Goal: Task Accomplishment & Management: Manage account settings

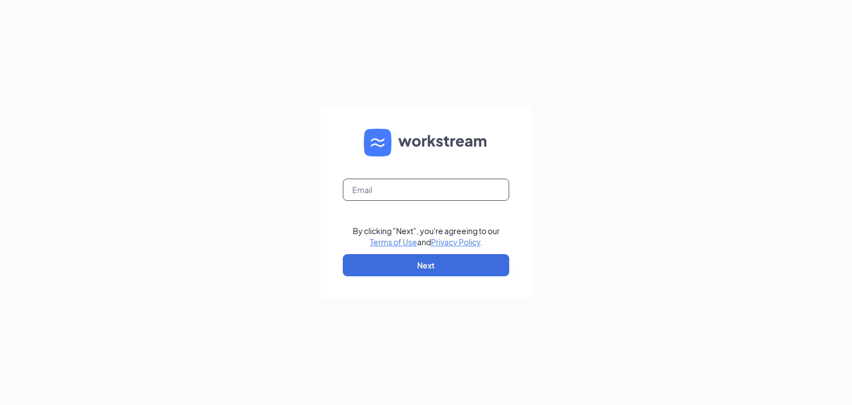
click at [435, 190] on input "text" at bounding box center [426, 190] width 166 height 22
type input "jacky.chan@Kobesteakhouseusa.com"
click at [426, 264] on button "Next" at bounding box center [426, 265] width 166 height 22
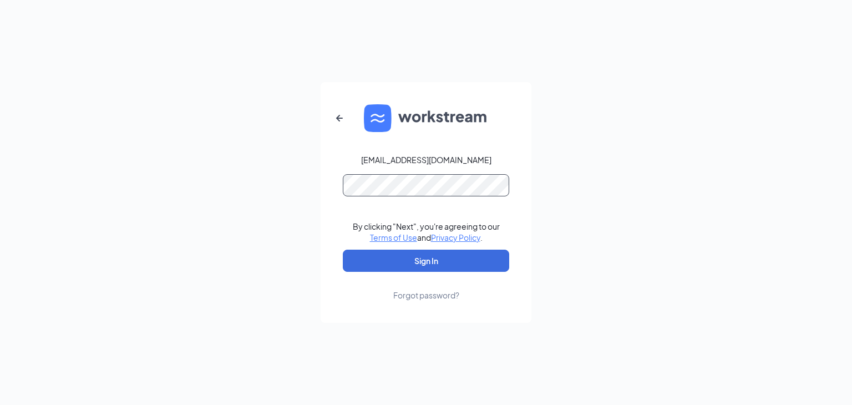
click at [343, 250] on button "Sign In" at bounding box center [426, 261] width 166 height 22
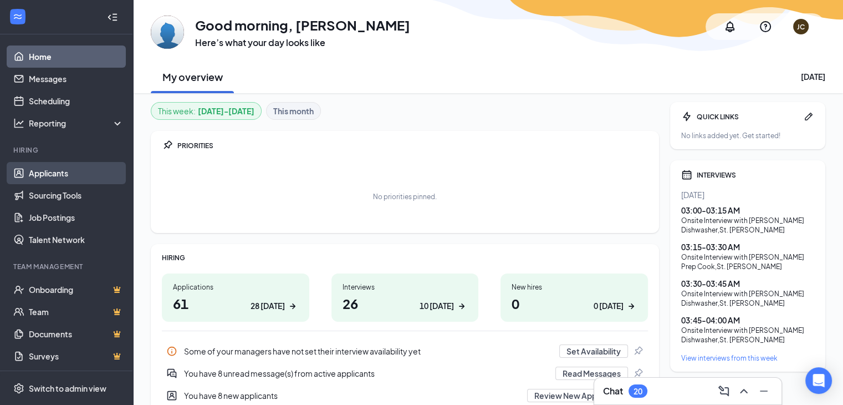
click at [47, 175] on link "Applicants" at bounding box center [76, 173] width 95 height 22
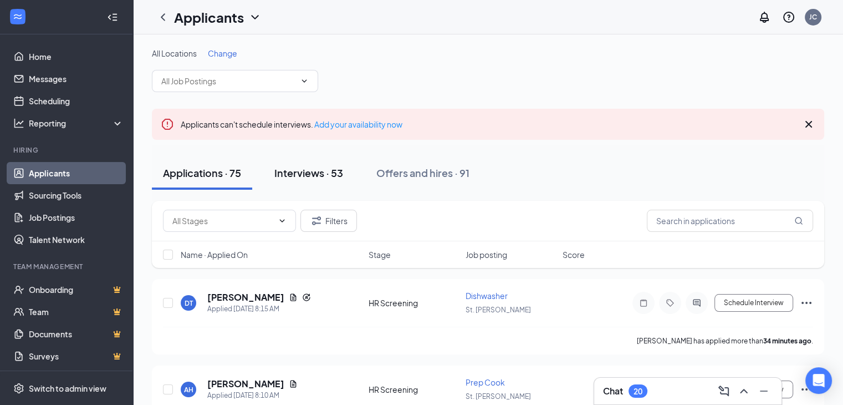
click at [325, 176] on div "Interviews · 53" at bounding box center [308, 173] width 69 height 14
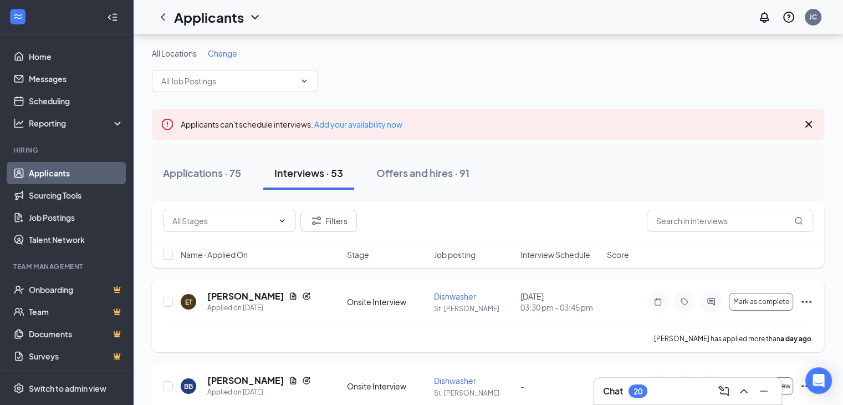
scroll to position [113, 0]
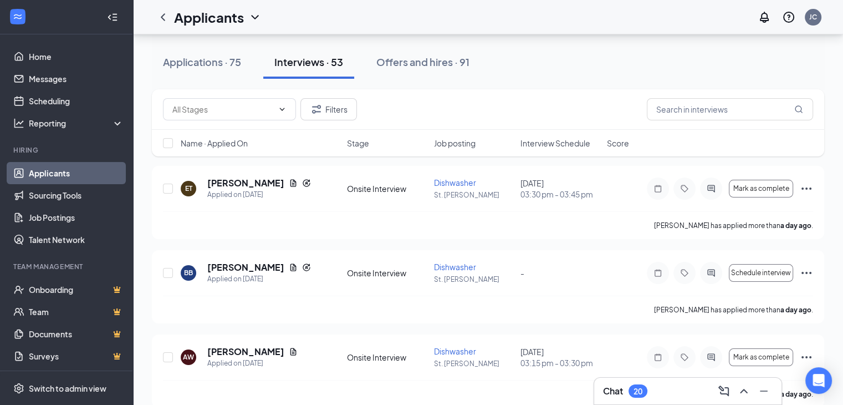
click at [554, 139] on span "Interview Schedule" at bounding box center [556, 143] width 70 height 11
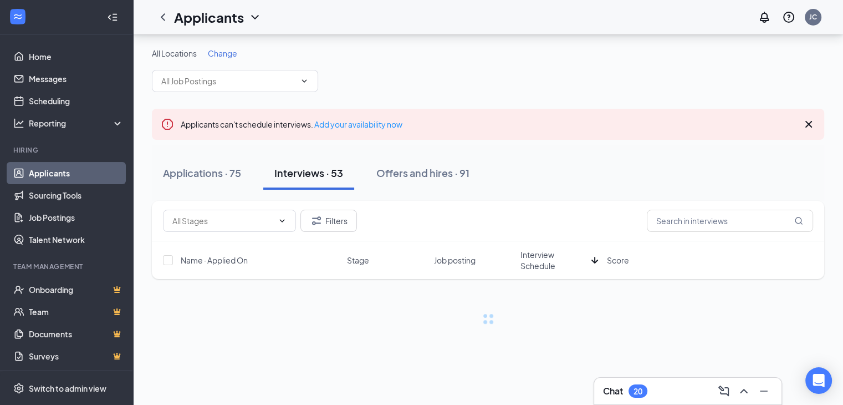
scroll to position [0, 0]
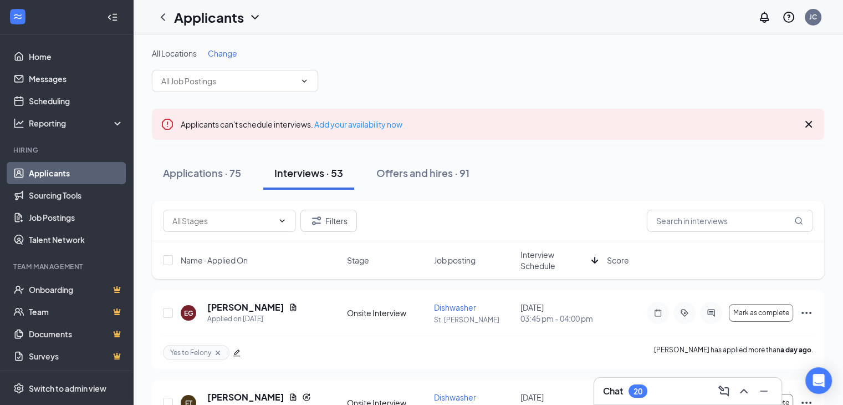
click at [528, 260] on span "Interview Schedule" at bounding box center [554, 260] width 67 height 22
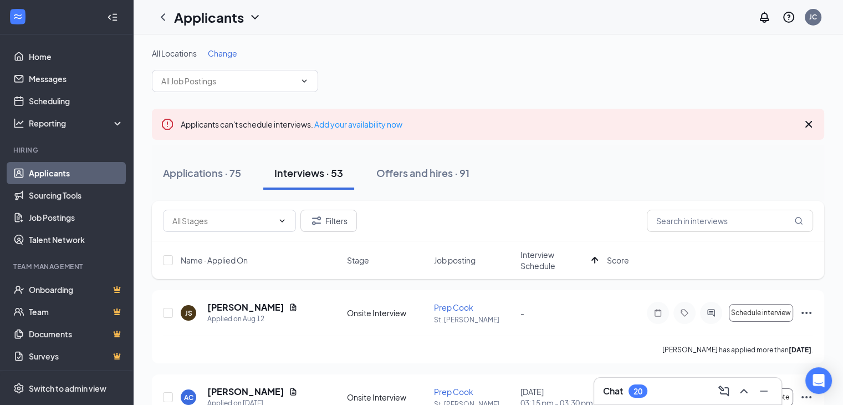
click at [217, 50] on span "Change" at bounding box center [222, 53] width 29 height 10
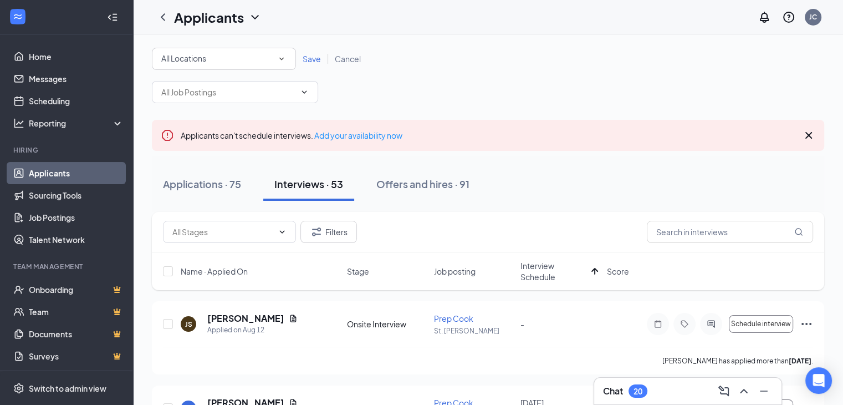
click at [284, 60] on icon "SmallChevronDown" at bounding box center [282, 59] width 10 height 10
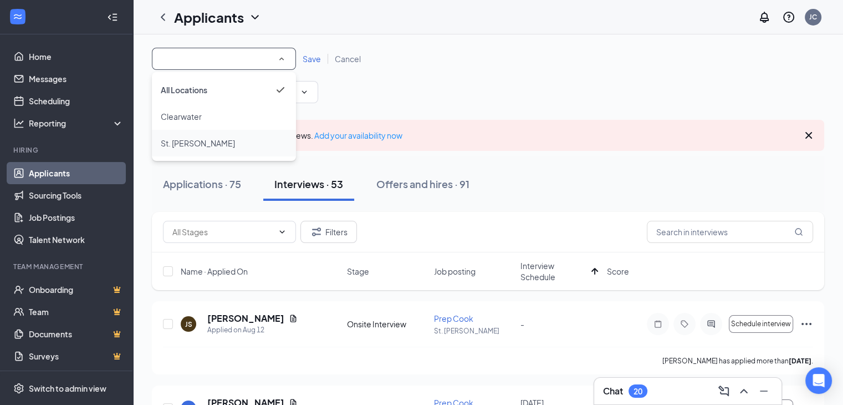
click at [242, 145] on div "St. [PERSON_NAME]" at bounding box center [224, 142] width 126 height 13
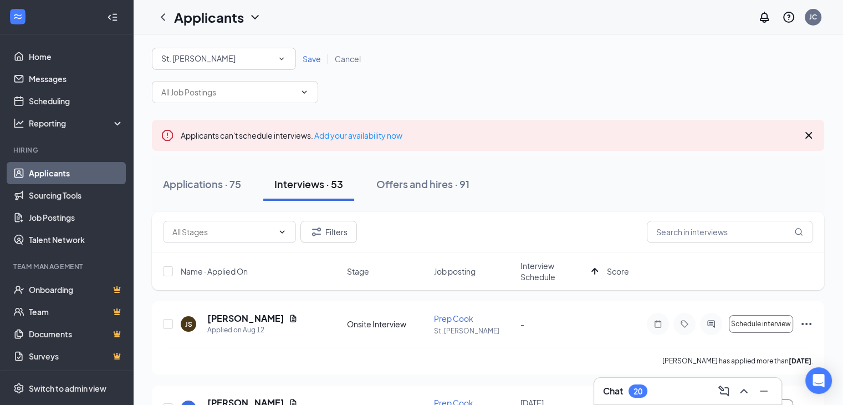
drag, startPoint x: 537, startPoint y: 278, endPoint x: 490, endPoint y: 86, distance: 197.4
click at [490, 86] on div "All Locations [GEOGRAPHIC_DATA][PERSON_NAME] Save Cancel" at bounding box center [488, 75] width 673 height 55
click at [545, 279] on span "Interview Schedule" at bounding box center [554, 271] width 67 height 22
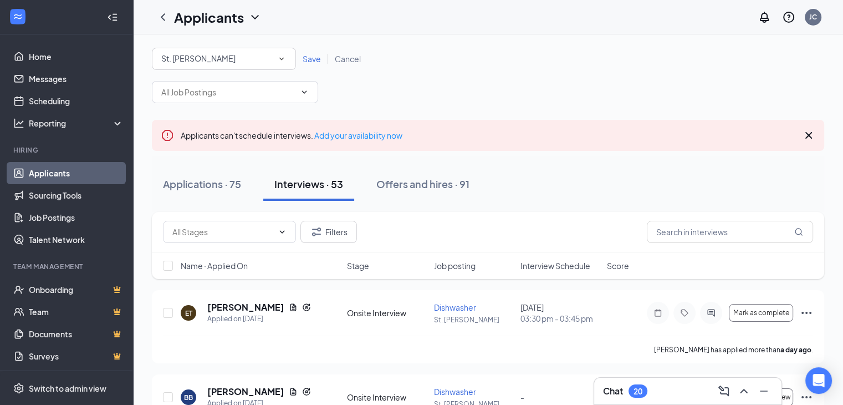
click at [545, 279] on div "Filters Name · Applied On Stage Job posting Interview Schedule Score" at bounding box center [488, 251] width 673 height 78
click at [559, 264] on span "Interview Schedule" at bounding box center [556, 265] width 70 height 11
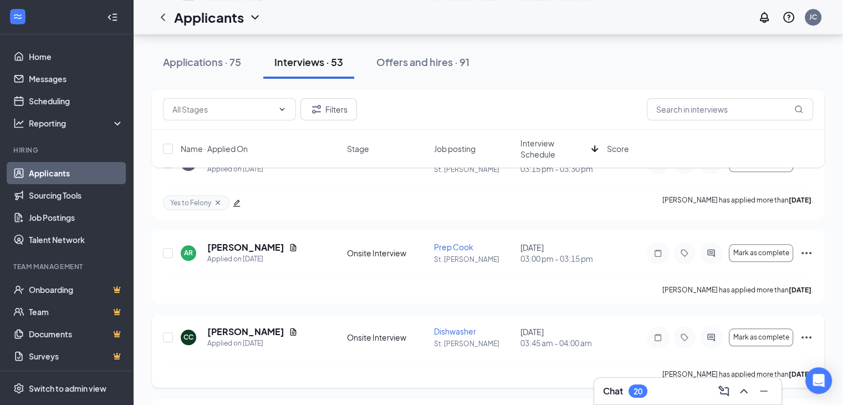
scroll to position [1014, 0]
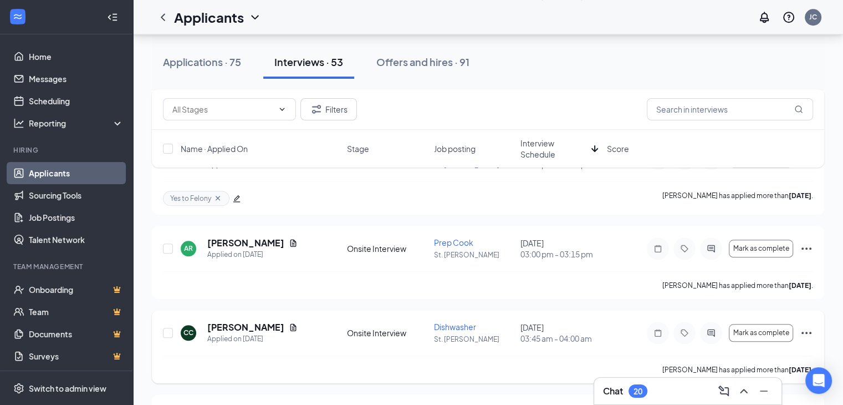
click at [811, 333] on icon "Ellipses" at bounding box center [806, 332] width 13 height 13
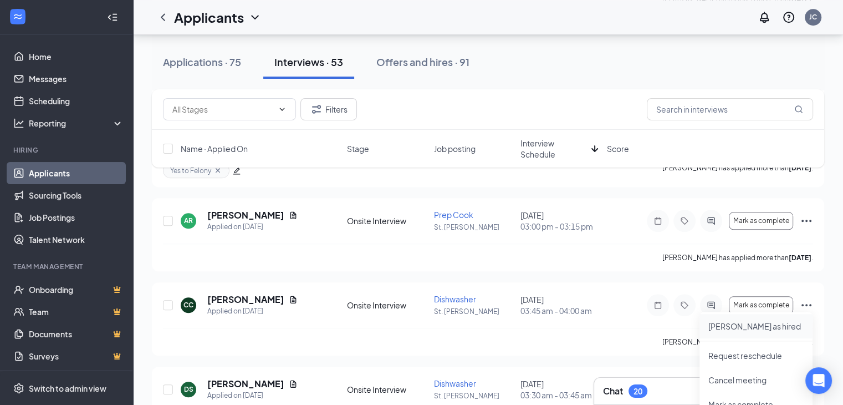
scroll to position [1042, 0]
click at [769, 352] on p "Request reschedule" at bounding box center [756, 354] width 95 height 11
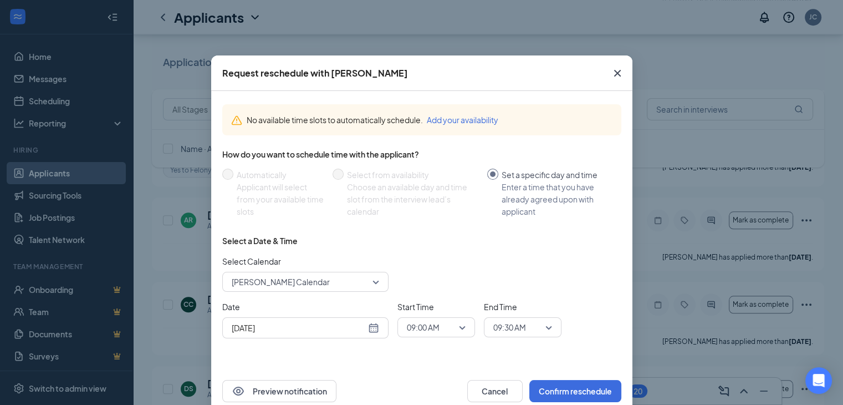
click at [373, 327] on div "[DATE]" at bounding box center [305, 328] width 147 height 12
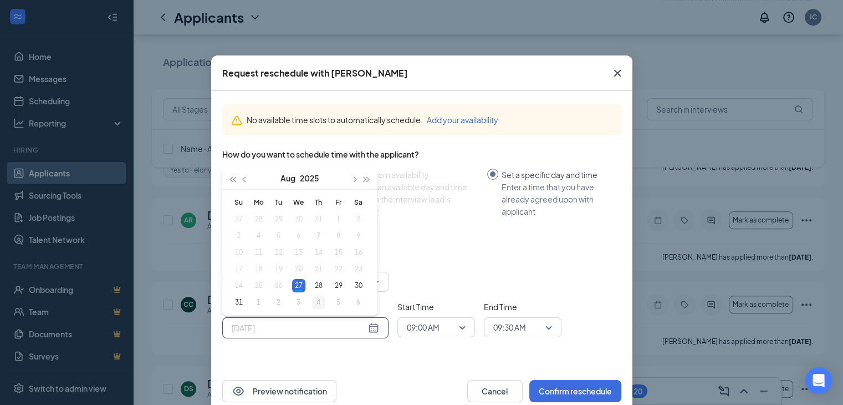
type input "[DATE]"
click at [318, 304] on div "4" at bounding box center [318, 302] width 13 height 13
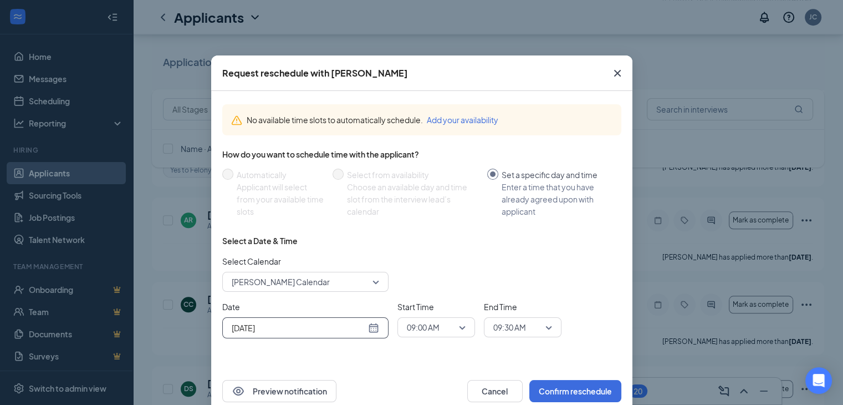
click at [368, 329] on div "[DATE]" at bounding box center [305, 328] width 147 height 12
click at [443, 273] on div "Select Calendar [PERSON_NAME] Calendar" at bounding box center [421, 273] width 399 height 37
click at [460, 329] on span "09:00 AM" at bounding box center [436, 327] width 59 height 17
click at [440, 231] on span "03:00 PM" at bounding box center [436, 231] width 60 height 12
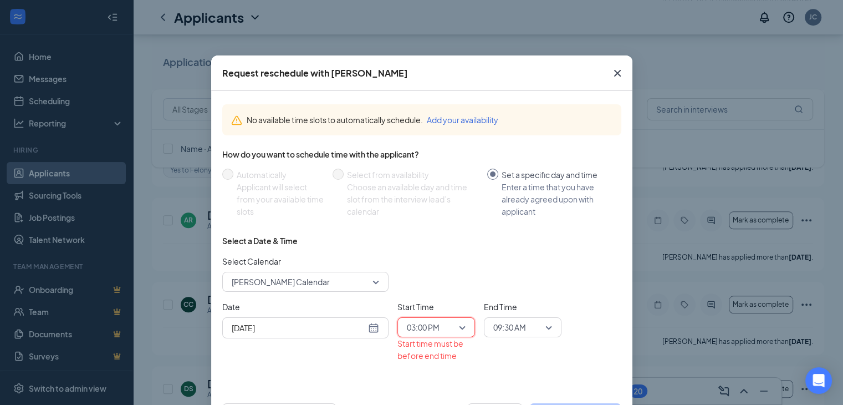
click at [537, 328] on span "09:30 AM" at bounding box center [517, 327] width 49 height 17
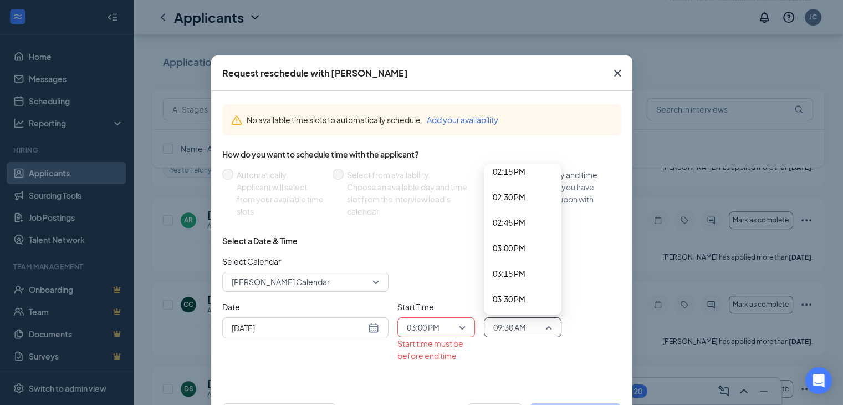
scroll to position [1465, 0]
click at [523, 272] on span "03:15 PM" at bounding box center [523, 273] width 60 height 12
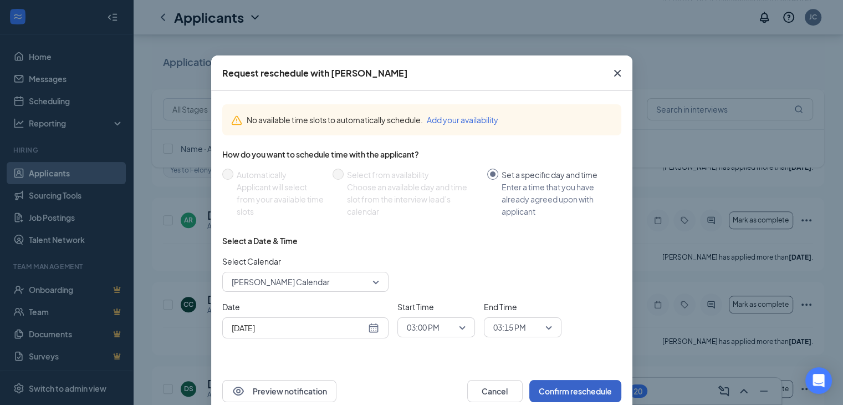
click at [576, 390] on button "Confirm reschedule" at bounding box center [576, 391] width 92 height 22
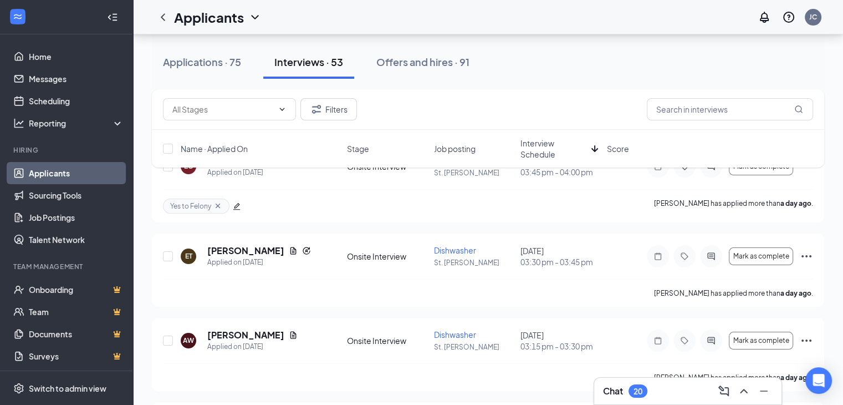
scroll to position [161, 0]
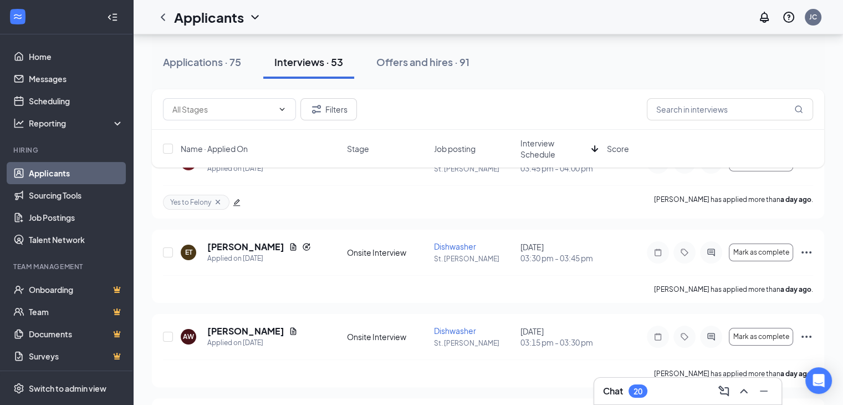
click at [546, 157] on span "Interview Schedule" at bounding box center [554, 149] width 67 height 22
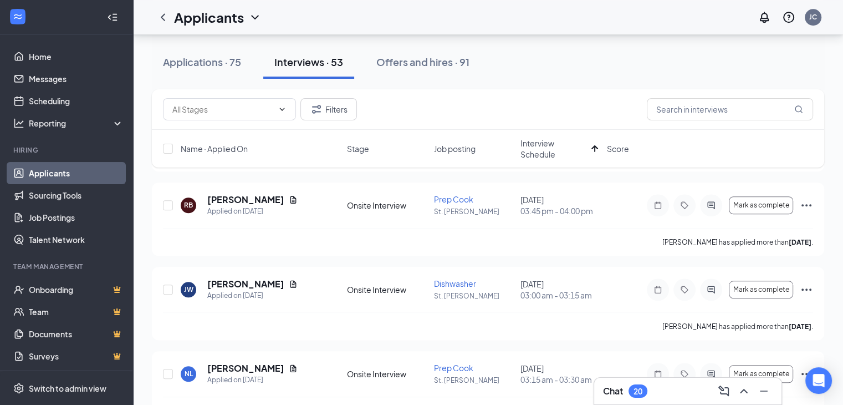
scroll to position [1002, 0]
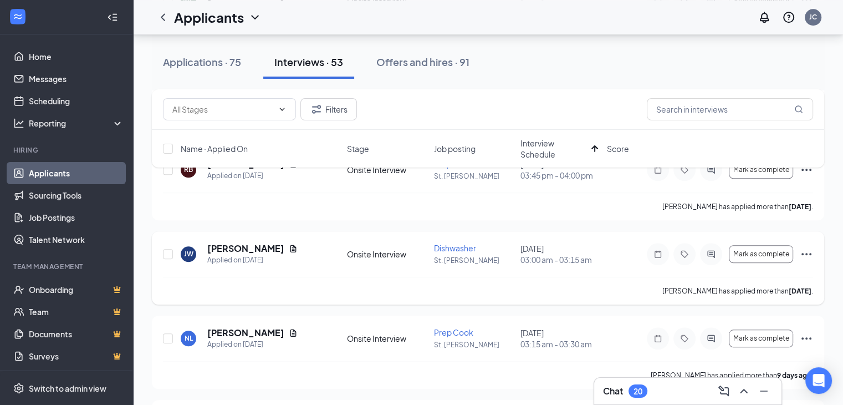
click at [804, 252] on icon "Ellipses" at bounding box center [806, 253] width 13 height 13
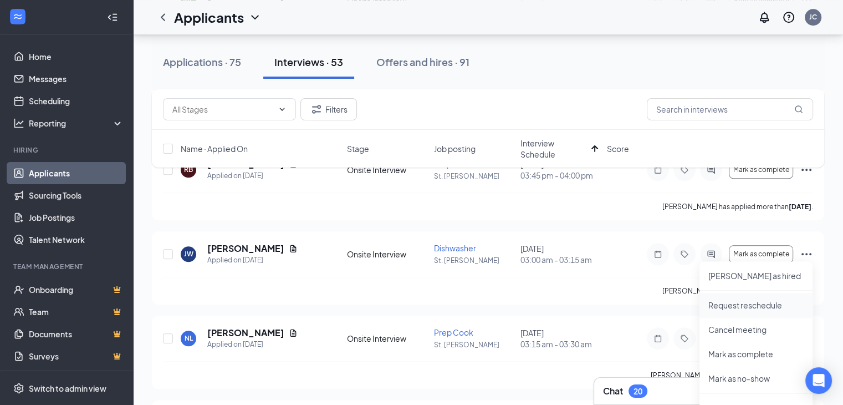
click at [766, 303] on p "Request reschedule" at bounding box center [756, 304] width 95 height 11
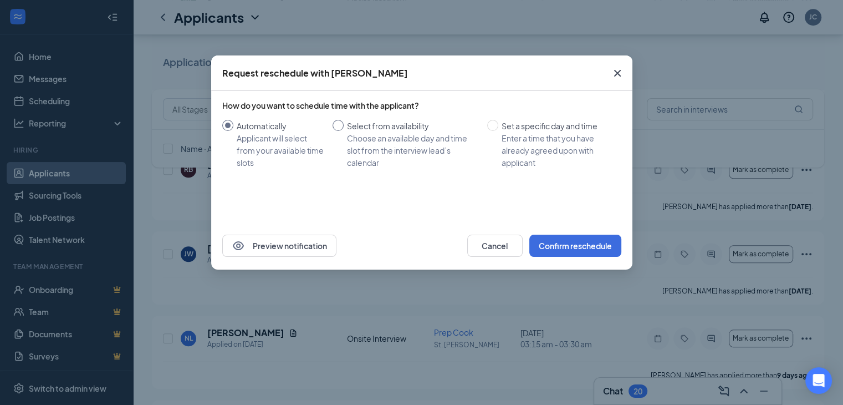
click at [342, 126] on input "Select from availability Choose an available day and time slot from the intervi…" at bounding box center [338, 125] width 11 height 11
radio input "true"
radio input "false"
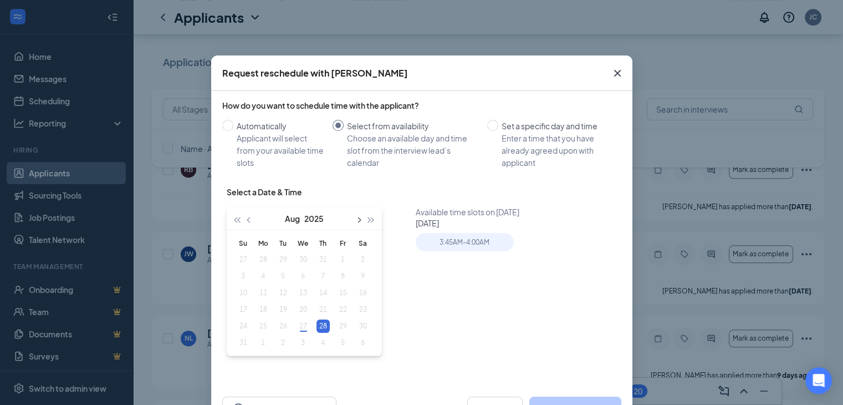
click at [353, 225] on button "button" at bounding box center [359, 218] width 12 height 22
click at [298, 259] on table "Su Mo Tu We Th Fr Sa 31 1 2 3 4 5 6 7 8 9 10 11 12 13 14 15 16 17 18 19 20 21 2…" at bounding box center [303, 293] width 140 height 116
click at [303, 259] on table "Su Mo Tu We Th Fr Sa 31 1 2 3 4 5 6 7 8 9 10 11 12 13 14 15 16 17 18 19 20 21 2…" at bounding box center [303, 293] width 140 height 116
click at [488, 127] on input "Set a specific day and time Enter a time that you have already agreed upon with…" at bounding box center [492, 125] width 11 height 11
radio input "true"
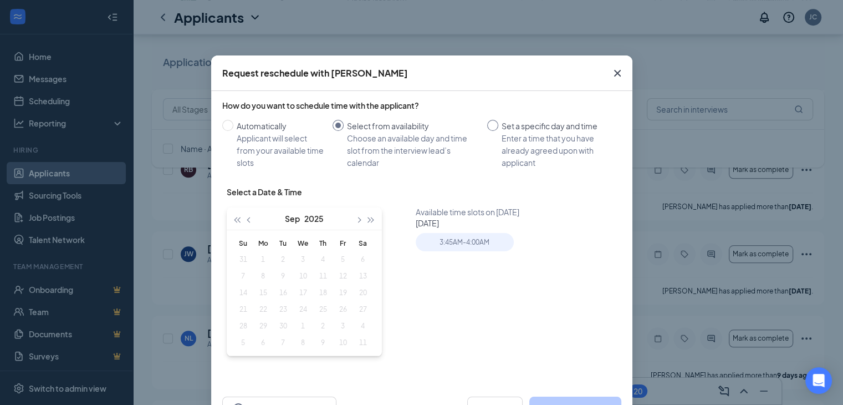
radio input "false"
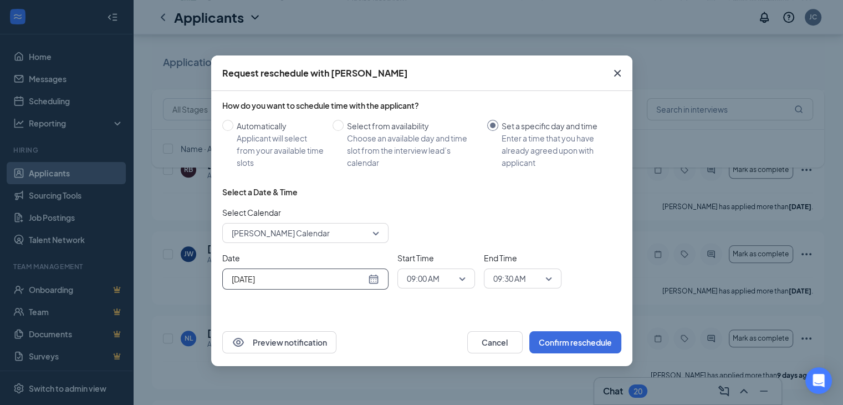
click at [375, 282] on div "[DATE]" at bounding box center [305, 279] width 147 height 12
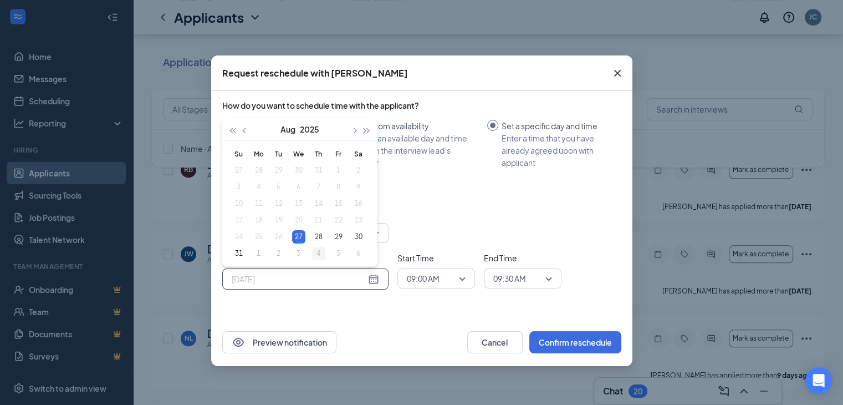
type input "[DATE]"
click at [318, 253] on div "4" at bounding box center [318, 253] width 13 height 13
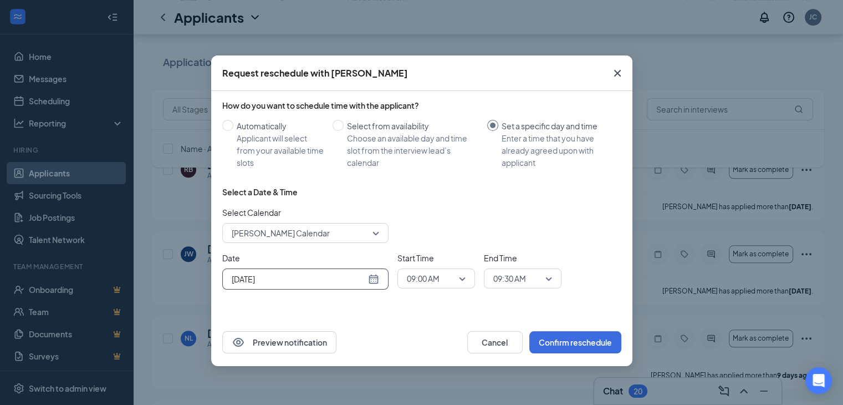
click at [466, 273] on div "09:00 AM" at bounding box center [437, 278] width 78 height 20
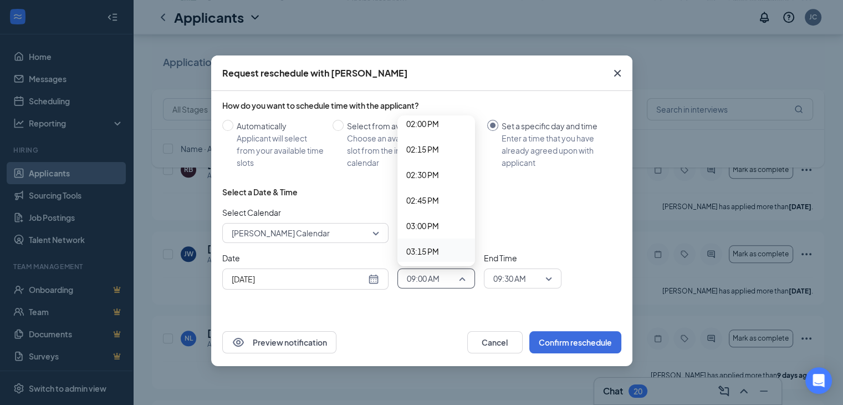
click at [427, 248] on span "03:15 PM" at bounding box center [422, 251] width 33 height 12
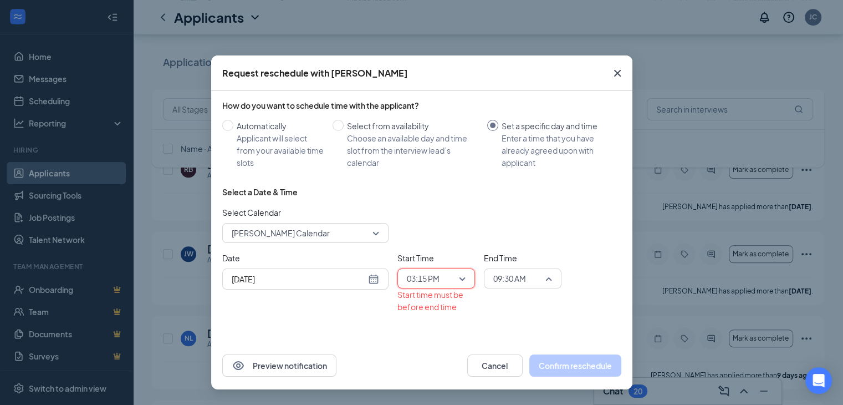
click at [548, 277] on span "09:30 AM" at bounding box center [522, 278] width 59 height 17
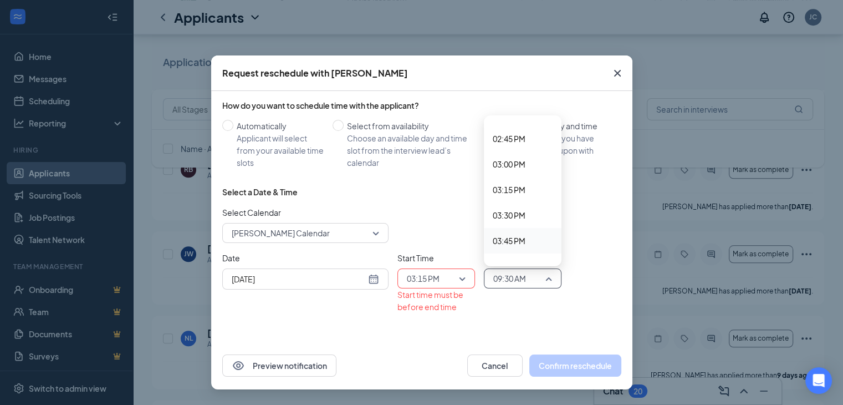
scroll to position [1476, 0]
click at [511, 238] on span "03:30 PM" at bounding box center [509, 239] width 33 height 12
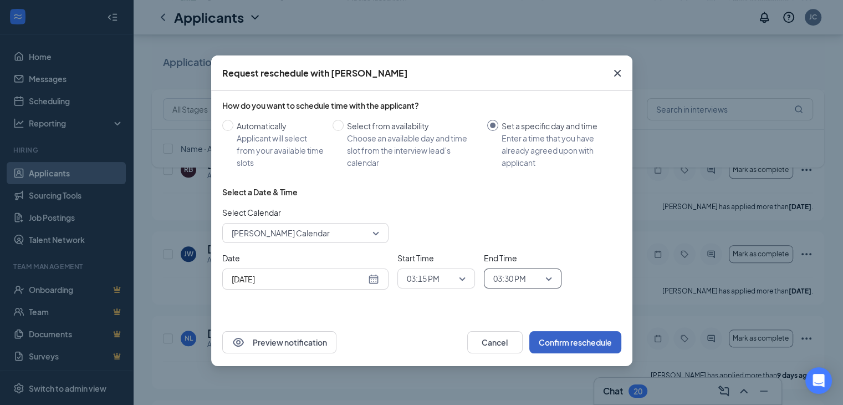
click at [570, 342] on button "Confirm reschedule" at bounding box center [576, 342] width 92 height 22
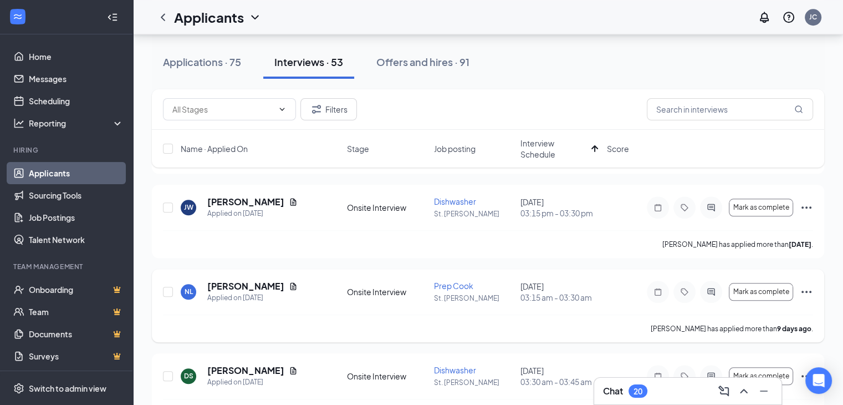
scroll to position [1071, 0]
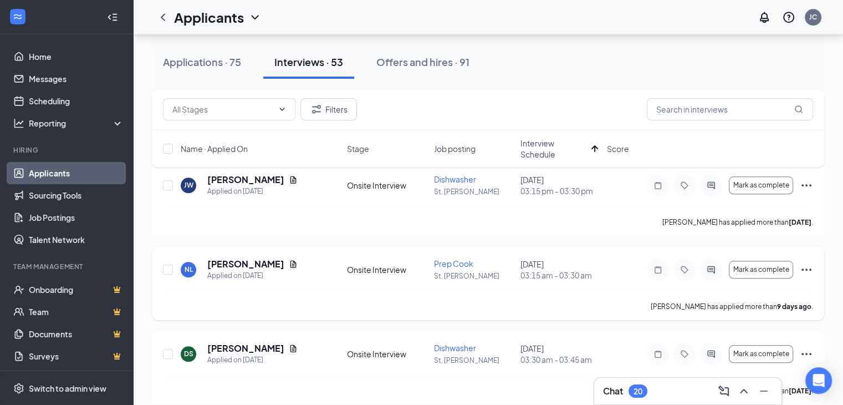
click at [805, 264] on icon "Ellipses" at bounding box center [806, 269] width 13 height 13
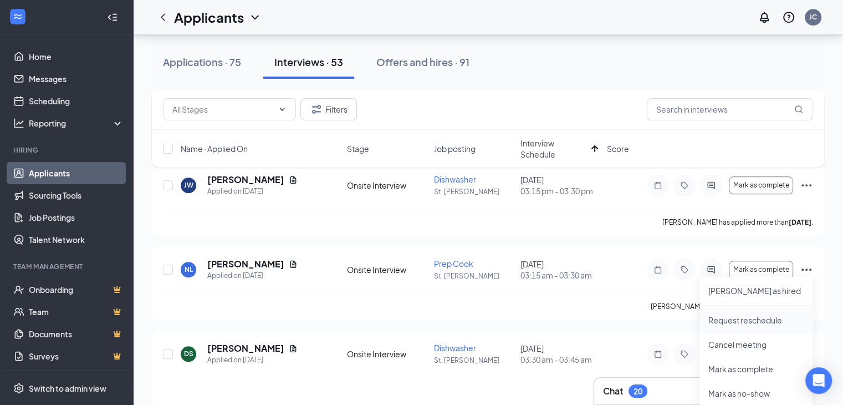
click at [735, 319] on p "Request reschedule" at bounding box center [756, 319] width 95 height 11
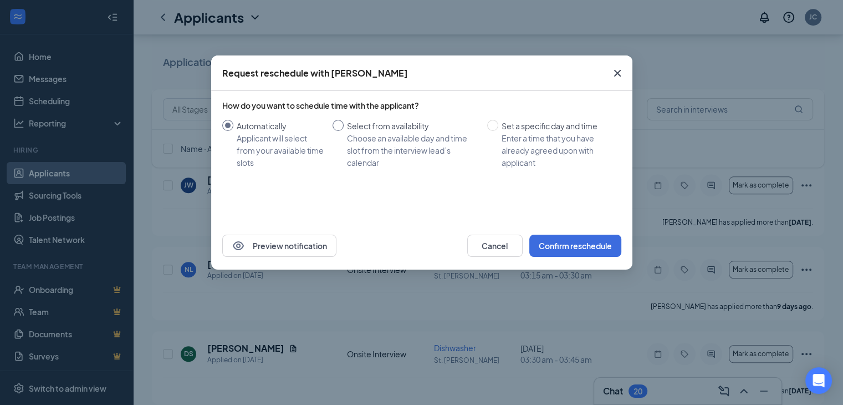
click at [337, 125] on input "Select from availability Choose an available day and time slot from the intervi…" at bounding box center [338, 125] width 11 height 11
radio input "true"
radio input "false"
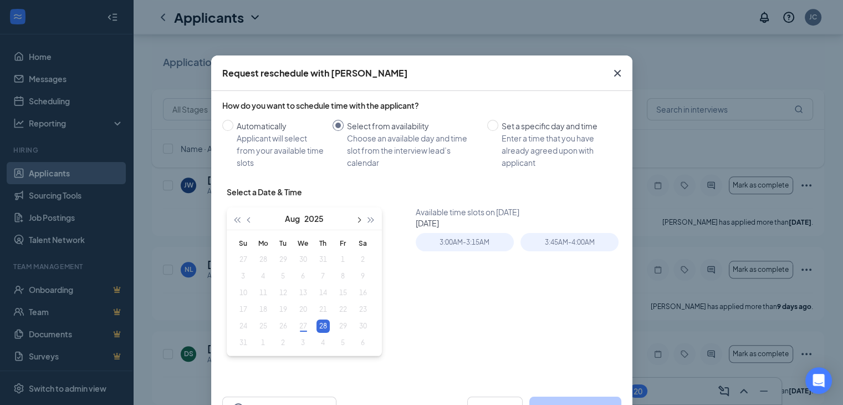
click at [356, 221] on span "button" at bounding box center [359, 220] width 6 height 6
click at [247, 219] on span "button" at bounding box center [250, 220] width 6 height 6
click at [491, 129] on input "Set a specific day and time Enter a time that you have already agreed upon with…" at bounding box center [492, 125] width 11 height 11
radio input "true"
radio input "false"
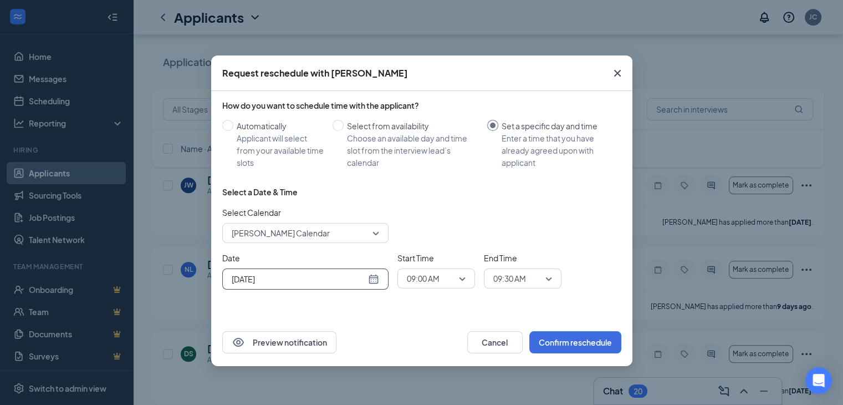
click at [373, 277] on div "[DATE]" at bounding box center [305, 279] width 147 height 12
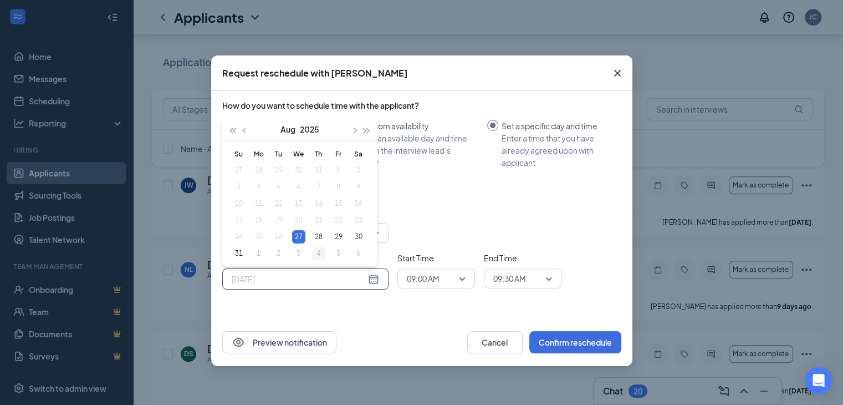
type input "[DATE]"
click at [319, 250] on div "4" at bounding box center [318, 253] width 13 height 13
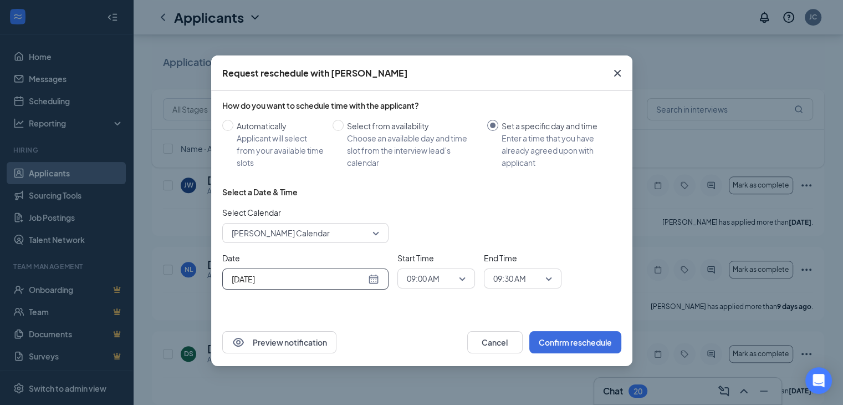
click at [469, 280] on div "09:00 AM" at bounding box center [437, 278] width 78 height 20
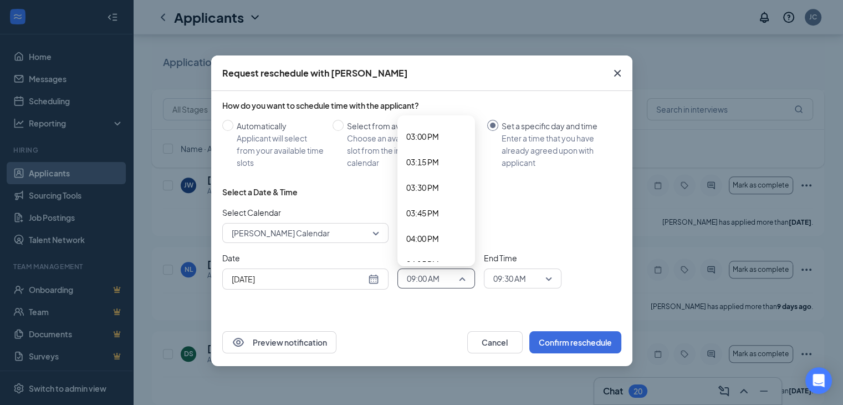
scroll to position [1525, 0]
click at [438, 190] on span "03:30 PM" at bounding box center [422, 190] width 33 height 12
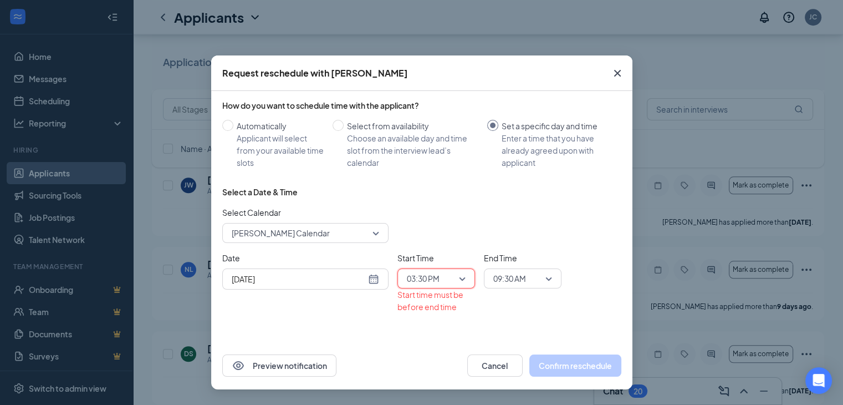
click at [549, 280] on span "09:30 AM" at bounding box center [522, 278] width 59 height 17
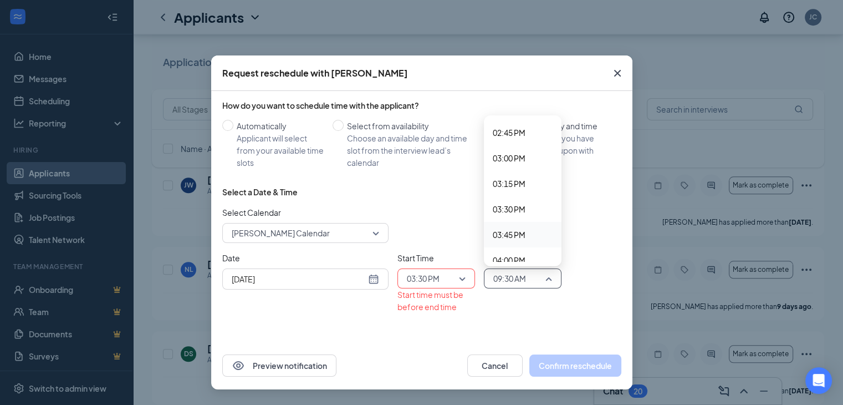
click at [522, 237] on span "03:45 PM" at bounding box center [509, 234] width 33 height 12
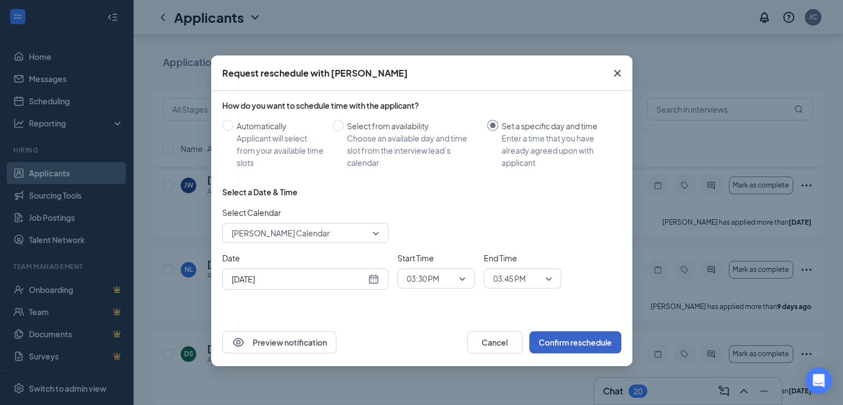
click at [568, 333] on button "Confirm reschedule" at bounding box center [576, 342] width 92 height 22
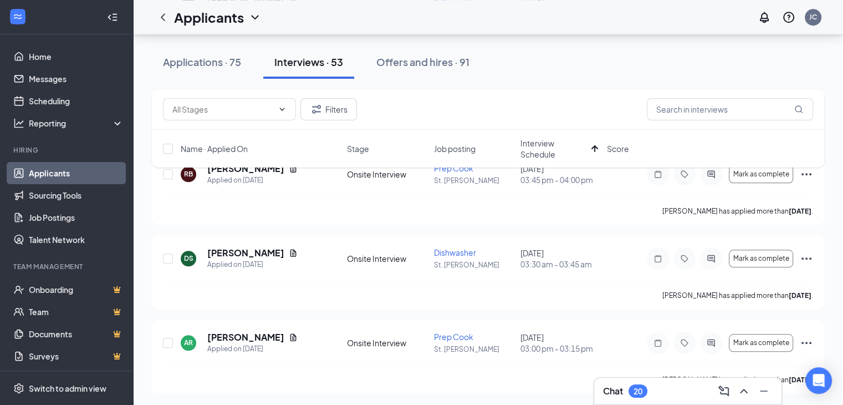
scroll to position [1000, 0]
click at [803, 256] on icon "Ellipses" at bounding box center [807, 257] width 10 height 2
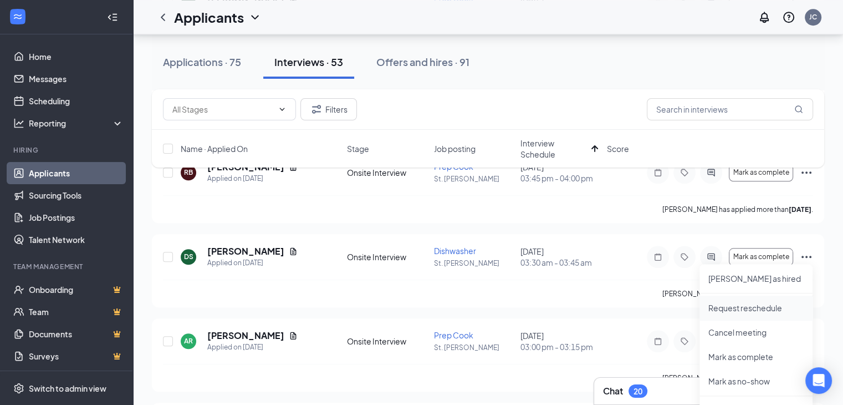
click at [769, 312] on p "Request reschedule" at bounding box center [756, 307] width 95 height 11
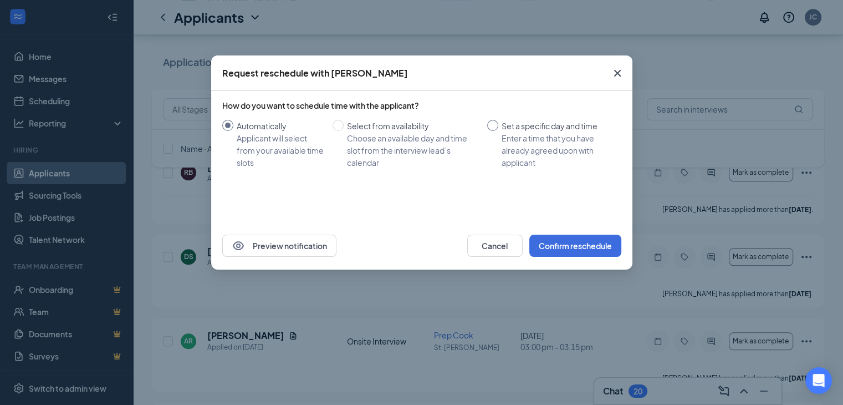
click at [488, 127] on input "Set a specific day and time Enter a time that you have already agreed upon with…" at bounding box center [492, 125] width 11 height 11
radio input "true"
radio input "false"
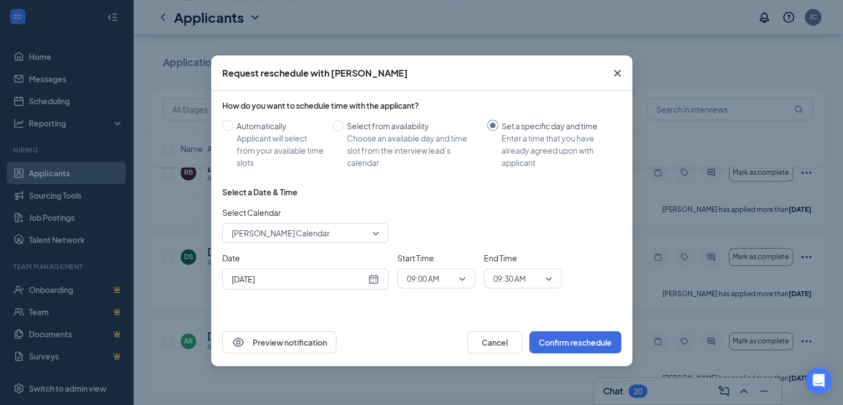
click at [375, 232] on span "[PERSON_NAME] Calendar" at bounding box center [305, 233] width 147 height 17
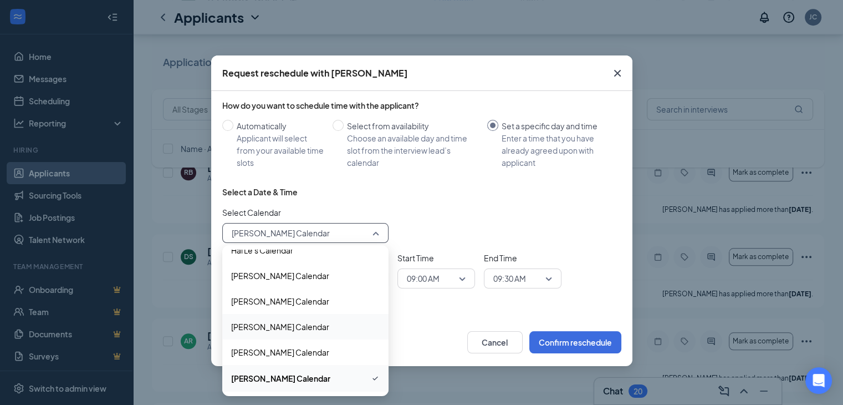
scroll to position [370, 0]
click at [437, 245] on div "Select a Date & Time Select Calendar [PERSON_NAME] Calendar 123262 123241 12322…" at bounding box center [421, 242] width 399 height 112
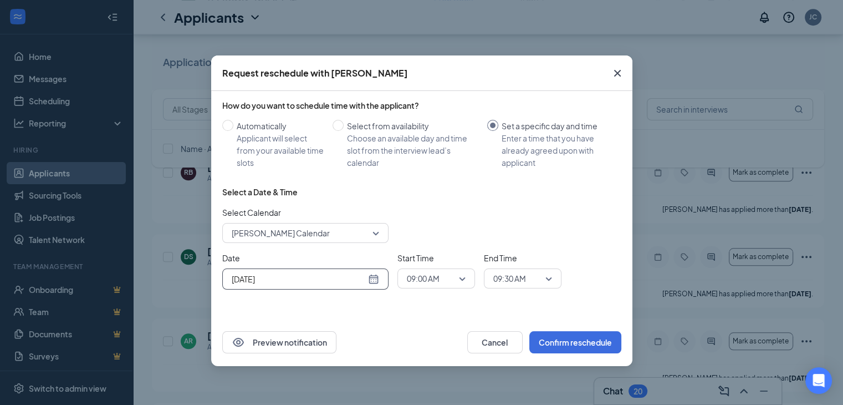
click at [375, 278] on div "[DATE]" at bounding box center [305, 279] width 147 height 12
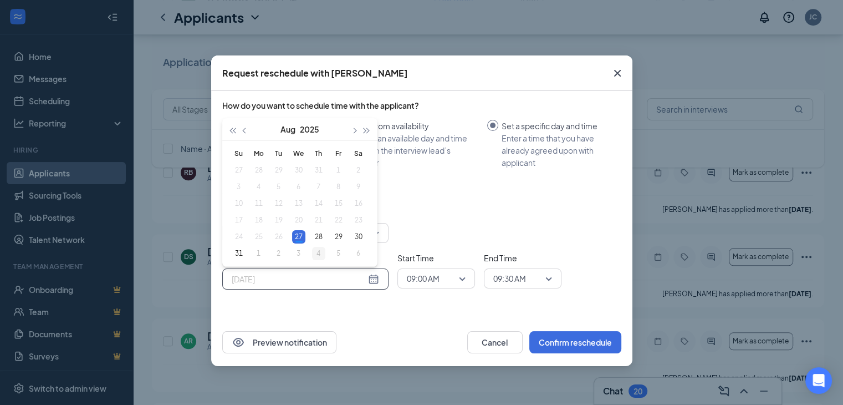
type input "[DATE]"
click at [319, 251] on div "4" at bounding box center [318, 253] width 13 height 13
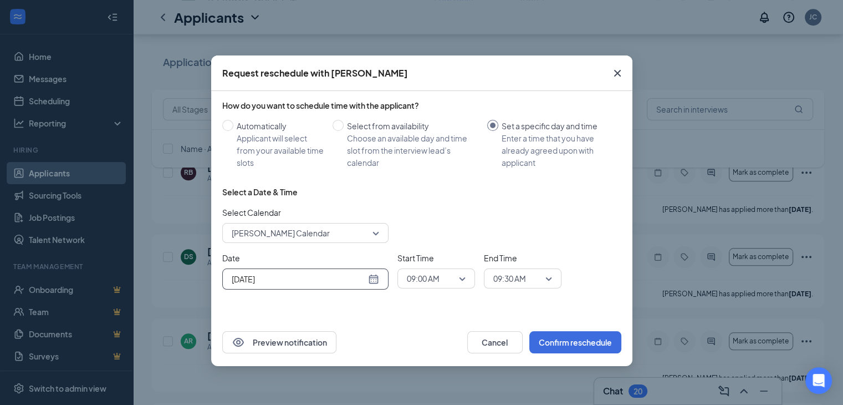
click at [461, 284] on span "09:00 AM" at bounding box center [436, 278] width 59 height 17
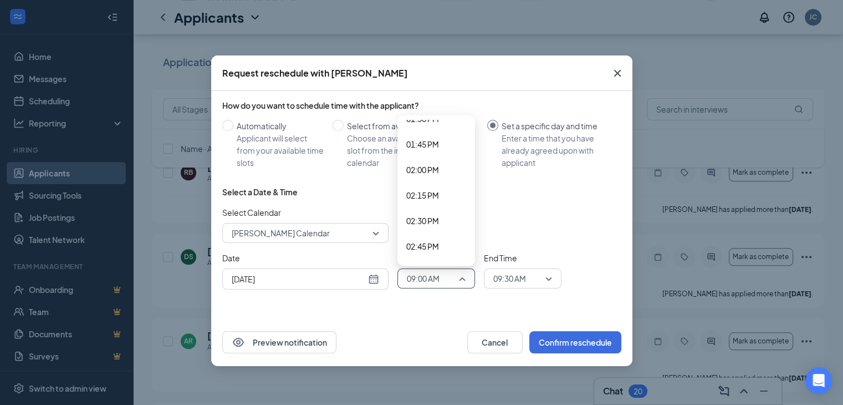
scroll to position [1444, 0]
click at [442, 226] on div "03:00 PM" at bounding box center [437, 220] width 78 height 26
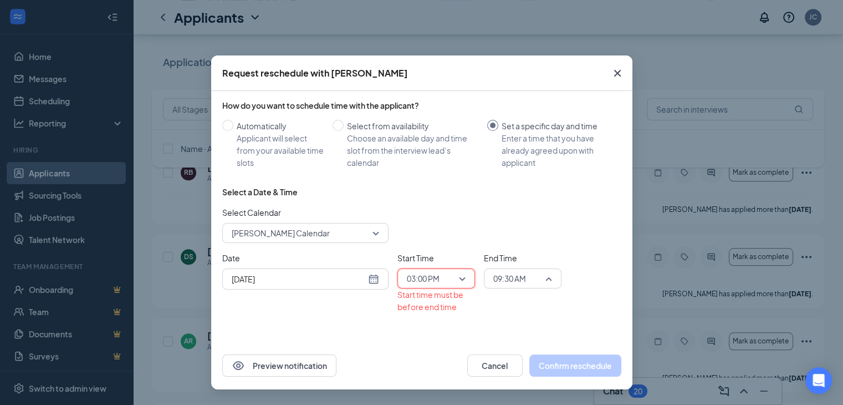
click at [549, 280] on span "09:30 AM" at bounding box center [522, 278] width 59 height 17
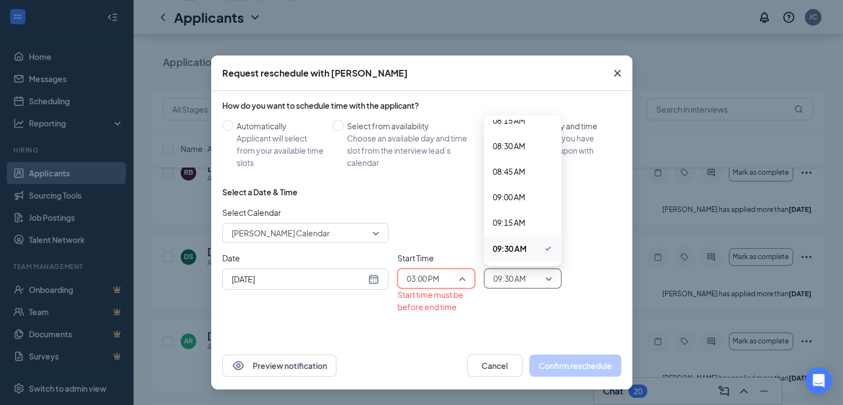
click at [465, 278] on span "03:00 PM" at bounding box center [436, 278] width 59 height 17
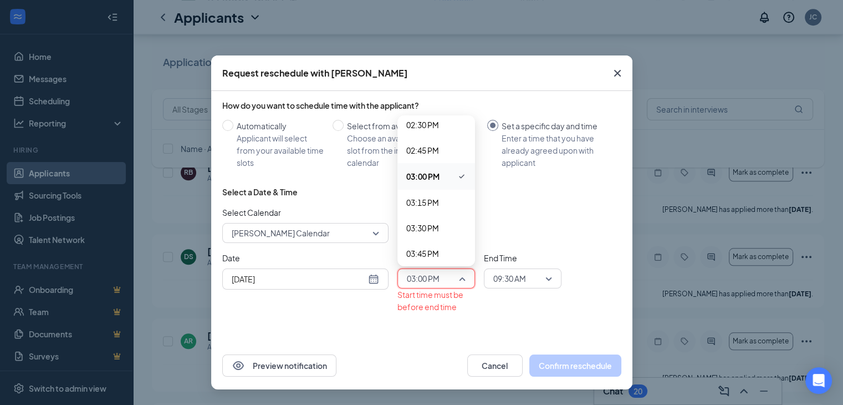
scroll to position [1496, 0]
click at [433, 242] on span "03:45 PM" at bounding box center [422, 244] width 33 height 12
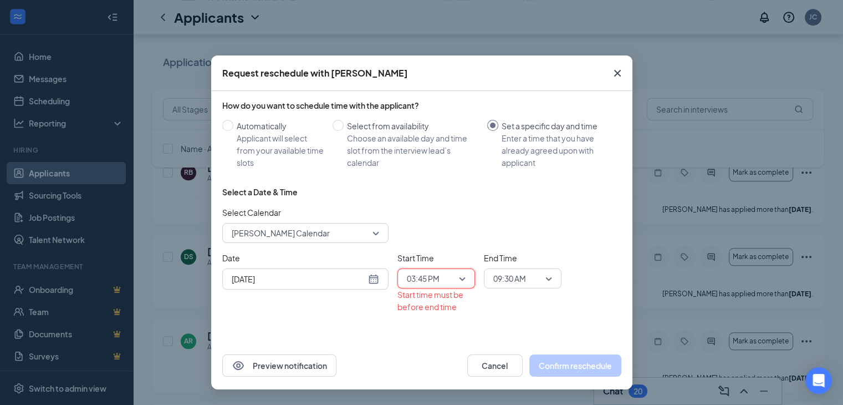
click at [548, 279] on span "09:30 AM" at bounding box center [522, 278] width 59 height 17
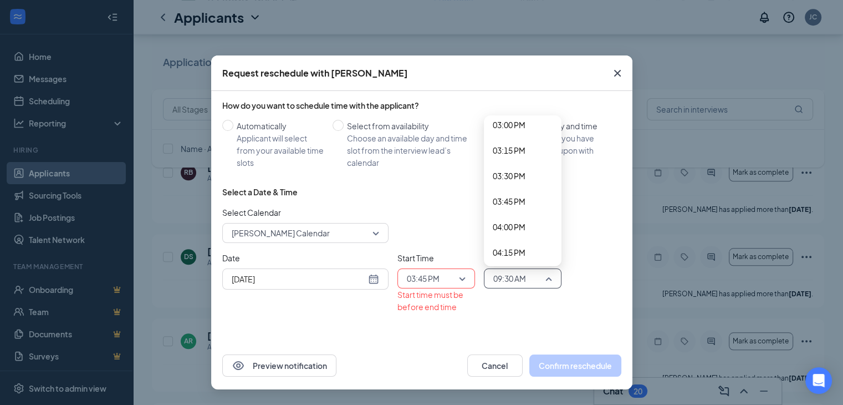
click at [517, 231] on span "04:00 PM" at bounding box center [509, 227] width 33 height 12
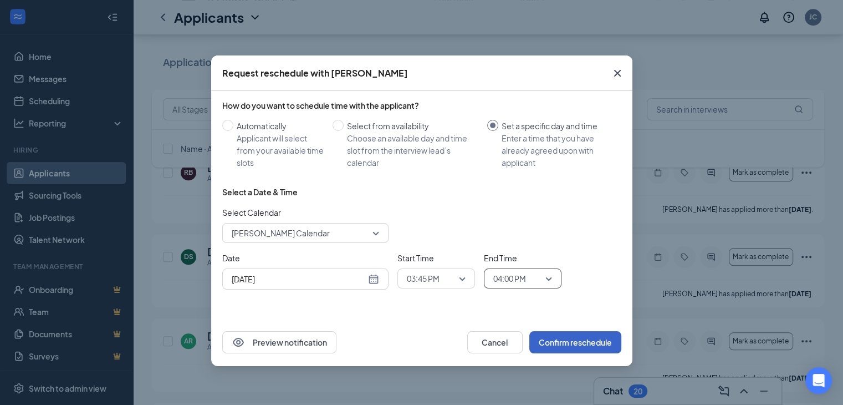
click at [568, 344] on button "Confirm reschedule" at bounding box center [576, 342] width 92 height 22
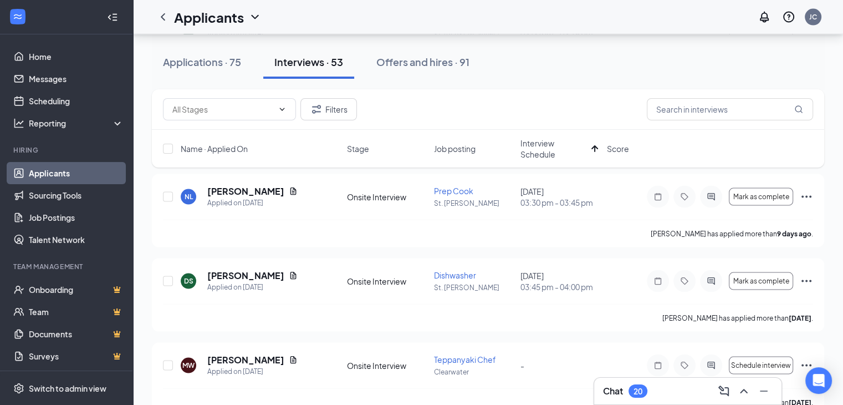
scroll to position [2251, 0]
click at [64, 92] on link "Scheduling" at bounding box center [76, 101] width 95 height 22
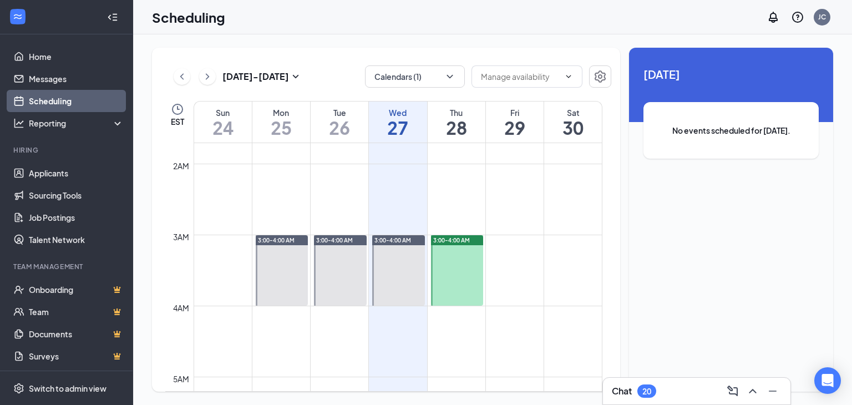
scroll to position [119, 0]
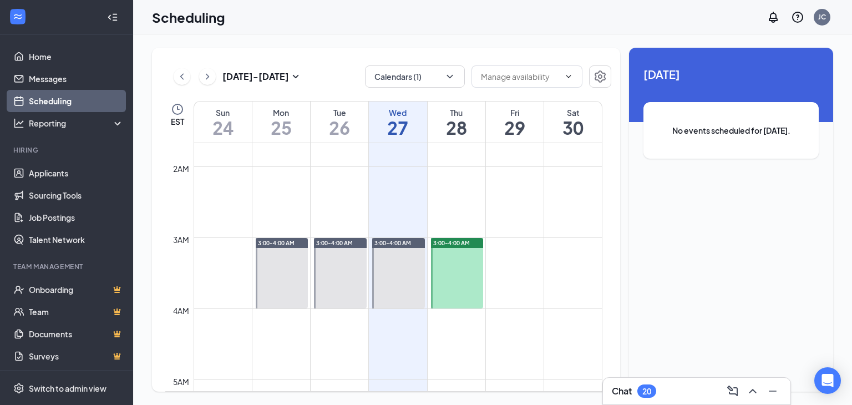
click at [409, 271] on div at bounding box center [398, 273] width 53 height 70
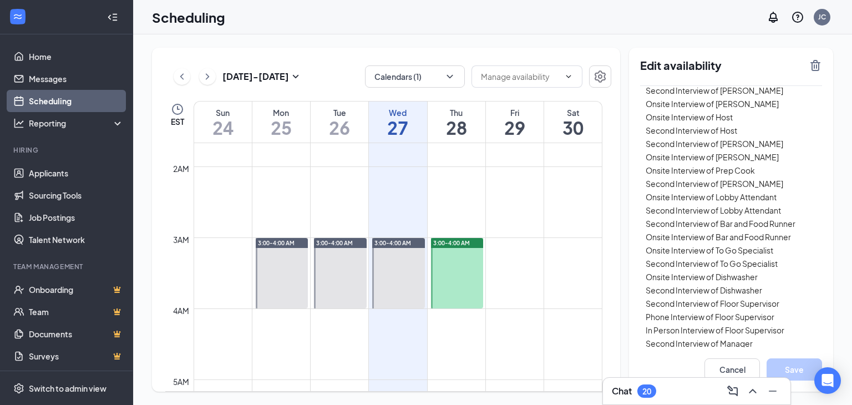
scroll to position [381, 0]
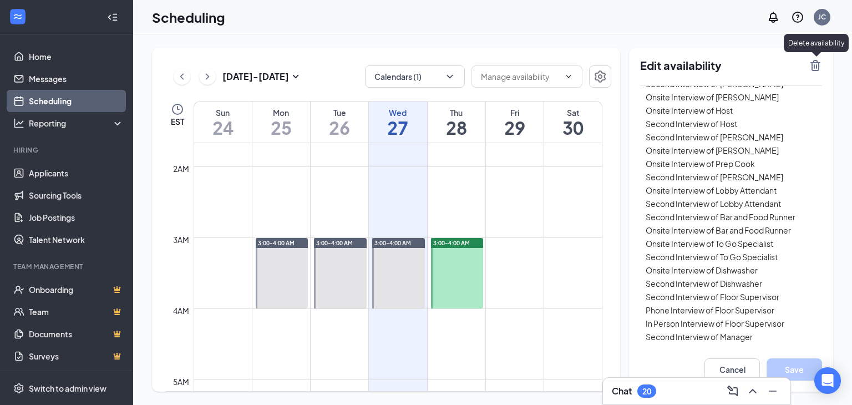
click at [814, 65] on icon "TrashOutline" at bounding box center [814, 65] width 13 height 13
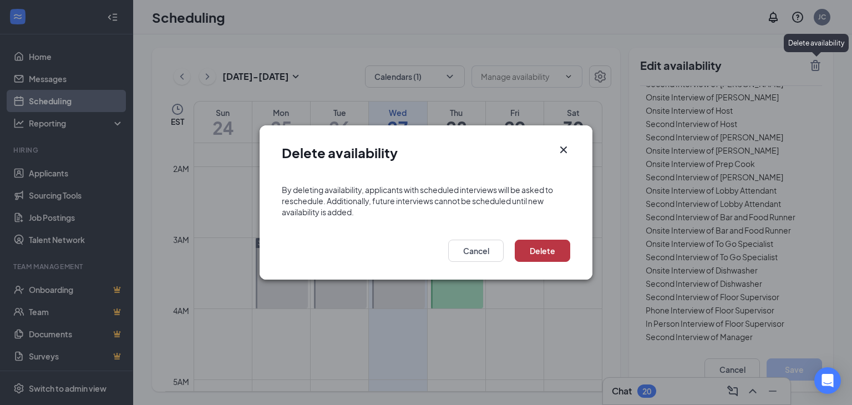
click at [559, 250] on button "Delete" at bounding box center [542, 251] width 55 height 22
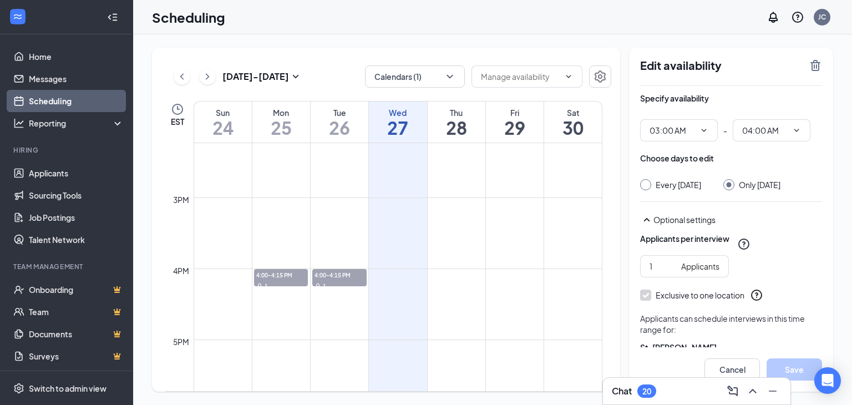
scroll to position [1011, 0]
click at [344, 268] on div "4:00-4:15 PM 1" at bounding box center [339, 277] width 55 height 18
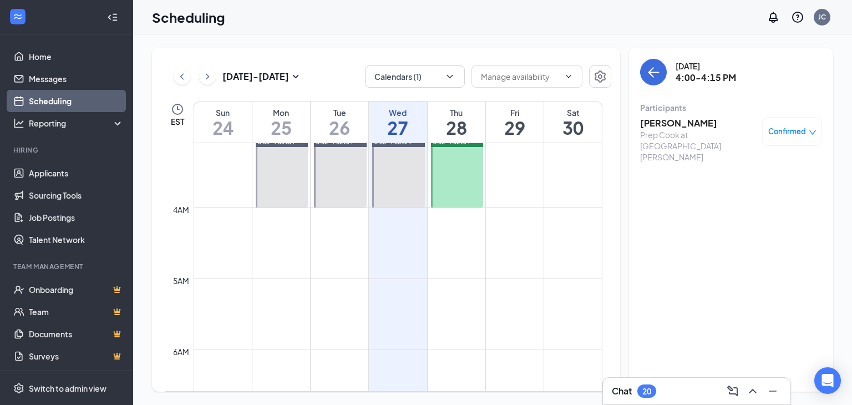
scroll to position [159, 0]
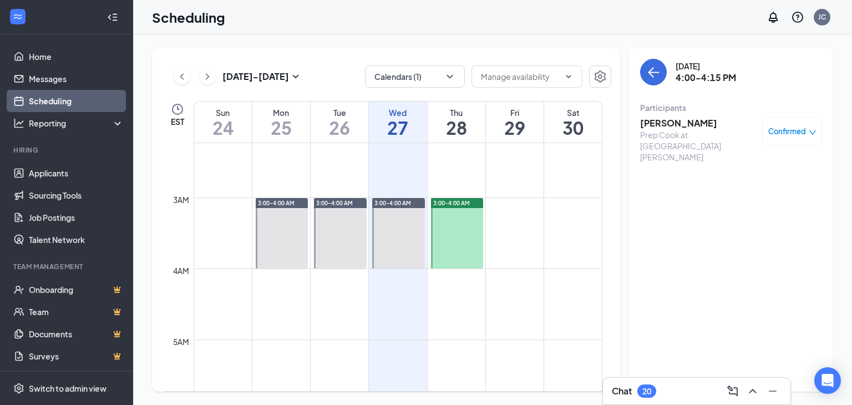
click at [460, 235] on div at bounding box center [457, 233] width 53 height 70
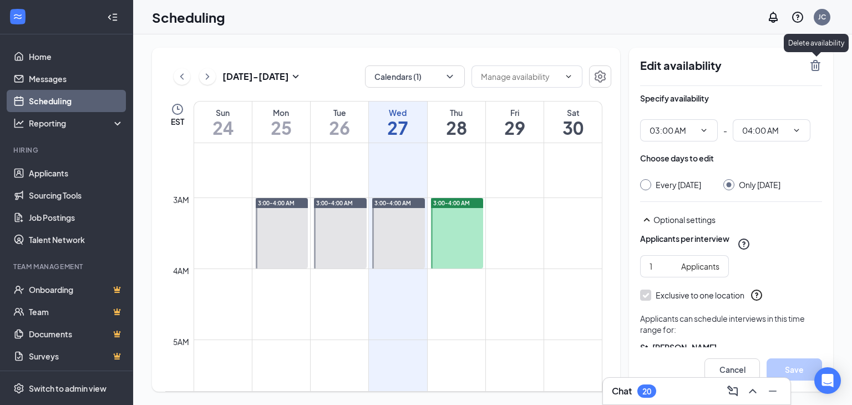
click at [814, 67] on icon "TrashOutline" at bounding box center [814, 65] width 13 height 13
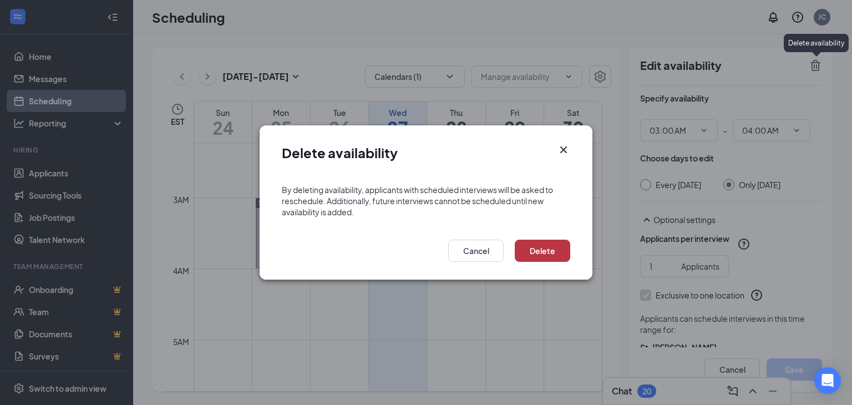
click at [538, 256] on button "Delete" at bounding box center [542, 251] width 55 height 22
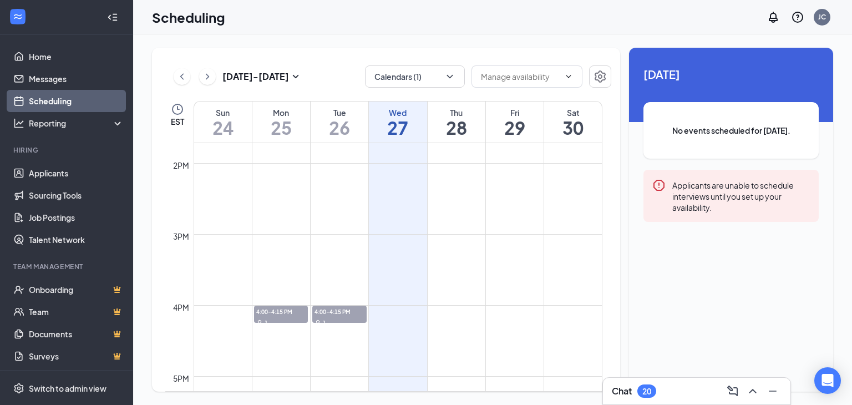
scroll to position [974, 0]
drag, startPoint x: 464, startPoint y: 72, endPoint x: 522, endPoint y: 64, distance: 58.7
click at [522, 64] on div "Aug 24 - Aug 30 Calendars (1) EST Sun 24 Mon 25 Tue 26 Wed 27 Thu 28 Fri 29 Sat…" at bounding box center [386, 220] width 468 height 344
